Goal: Task Accomplishment & Management: Use online tool/utility

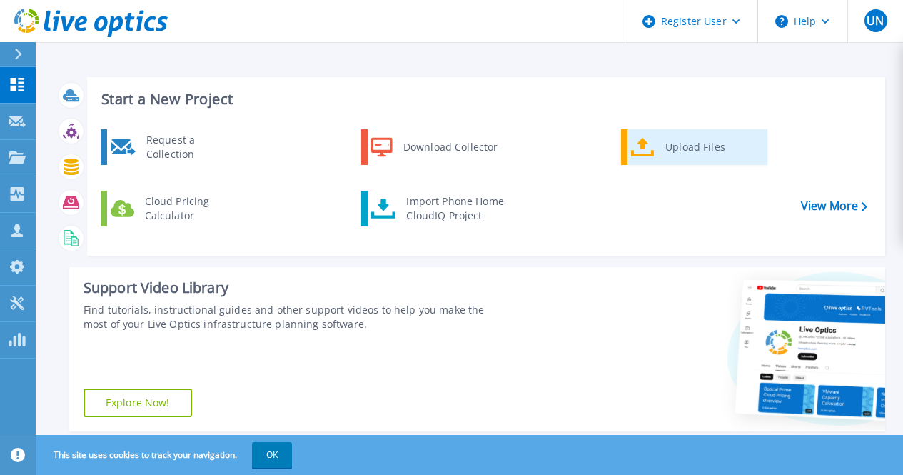
click at [676, 154] on div "Upload Files" at bounding box center [711, 147] width 106 height 29
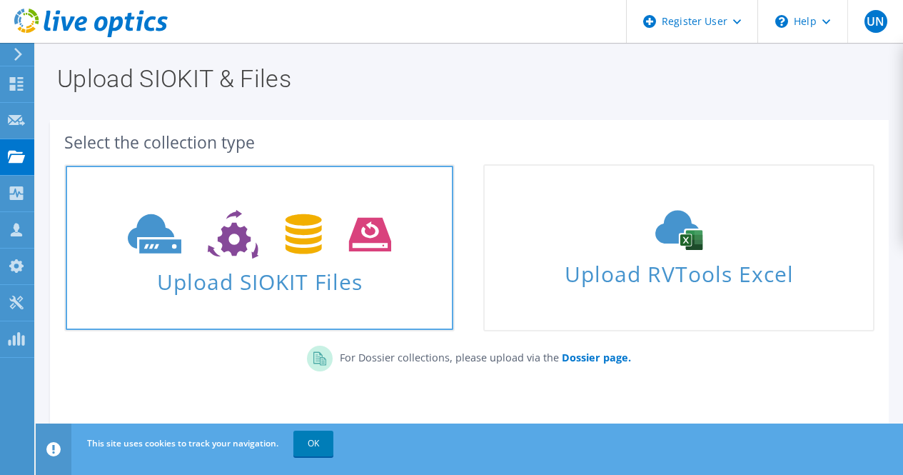
click at [302, 262] on span at bounding box center [260, 233] width 388 height 60
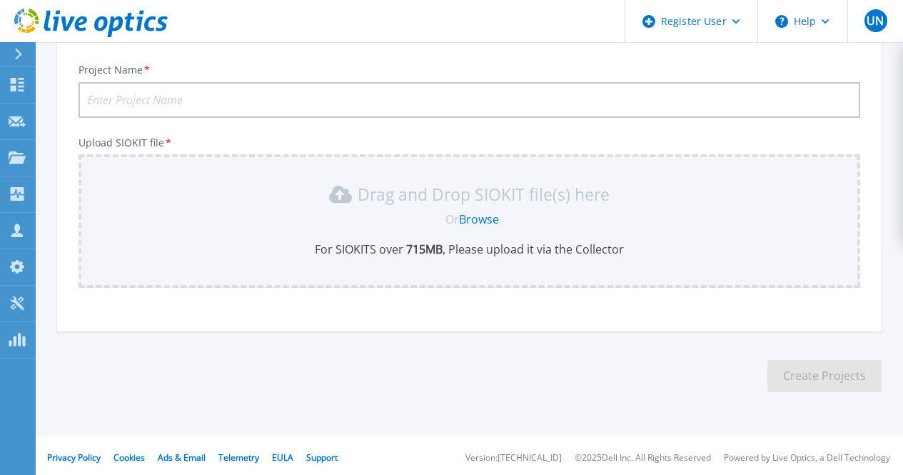
scroll to position [94, 0]
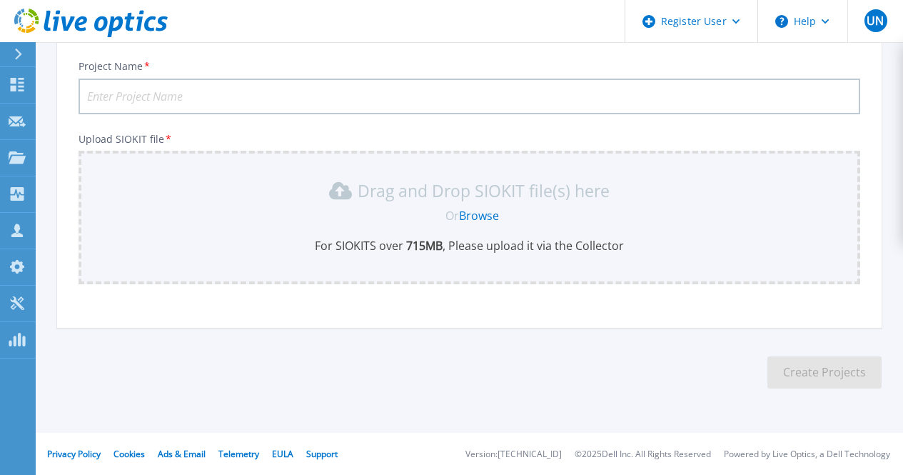
click at [185, 94] on input "Project Name *" at bounding box center [470, 97] width 782 height 36
type input "ZEE-GPU-VDI"
click at [485, 215] on link "Browse" at bounding box center [479, 216] width 40 height 16
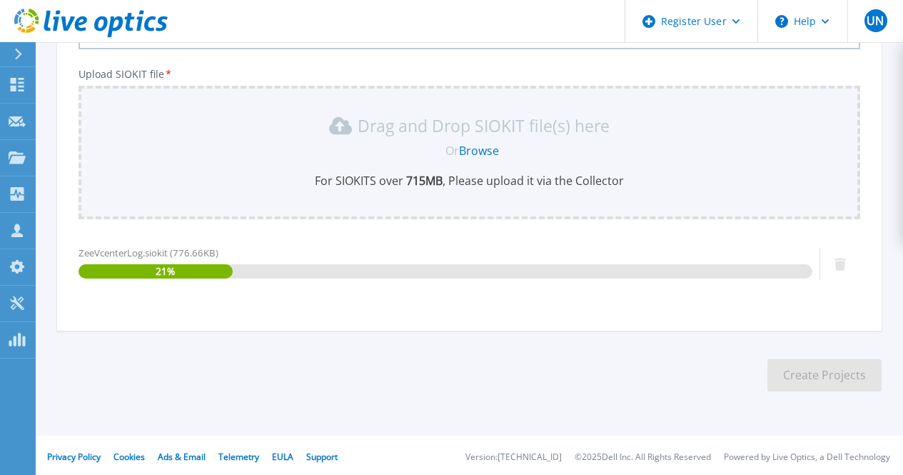
scroll to position [161, 0]
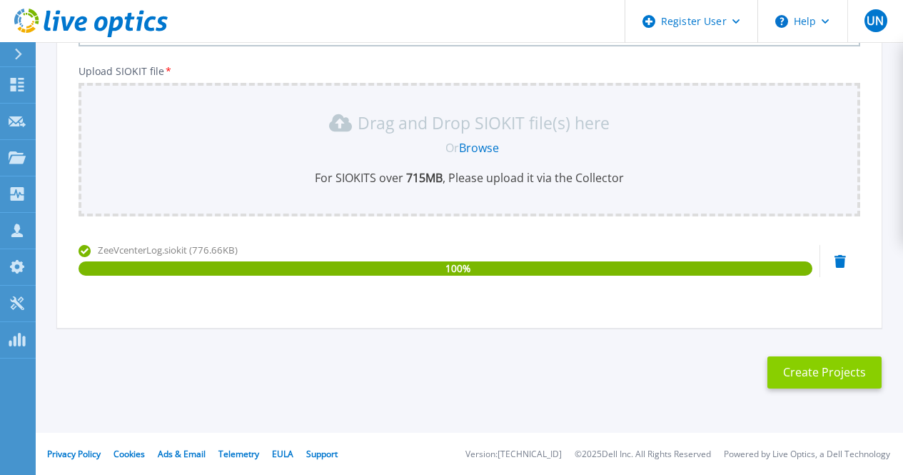
click at [833, 370] on button "Create Projects" at bounding box center [824, 372] width 114 height 32
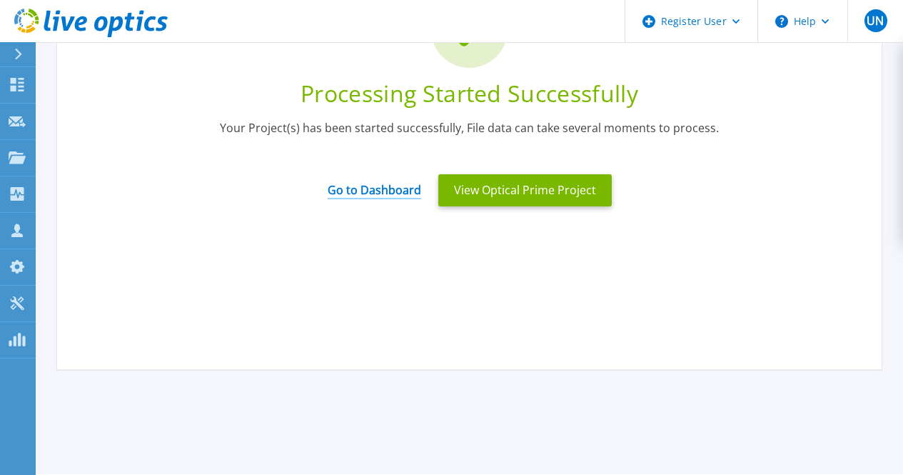
click at [377, 192] on link "Go to Dashboard" at bounding box center [375, 185] width 94 height 28
